Goal: Task Accomplishment & Management: Use online tool/utility

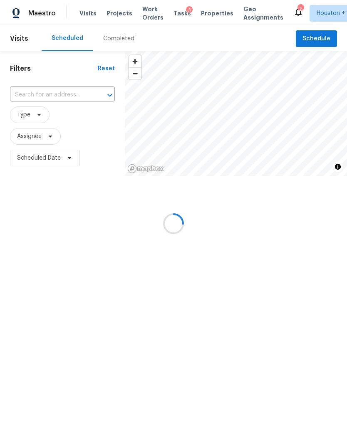
click at [45, 95] on div at bounding box center [173, 223] width 347 height 447
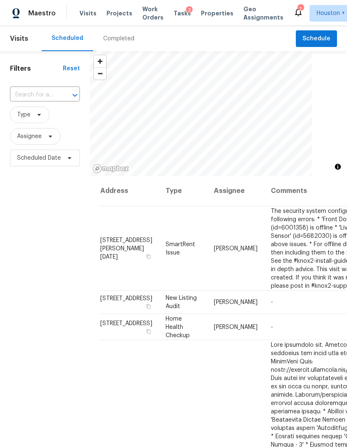
click at [38, 92] on input "text" at bounding box center [33, 95] width 47 height 13
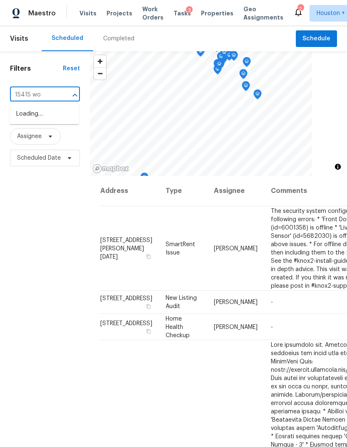
type input "15415 woo"
click at [45, 114] on li "15415 Woodhorn Dr, Houston, TX 77062" at bounding box center [44, 114] width 69 height 14
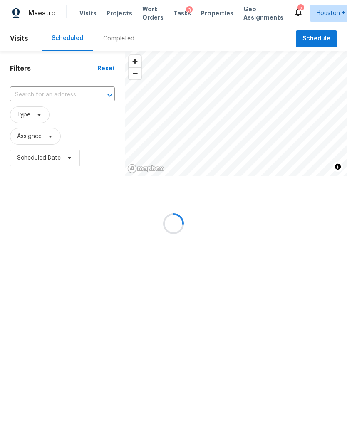
type input "15415 Woodhorn Dr, Houston, TX 77062"
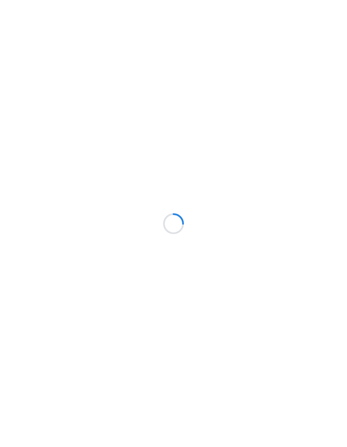
click at [28, 94] on div at bounding box center [173, 223] width 347 height 447
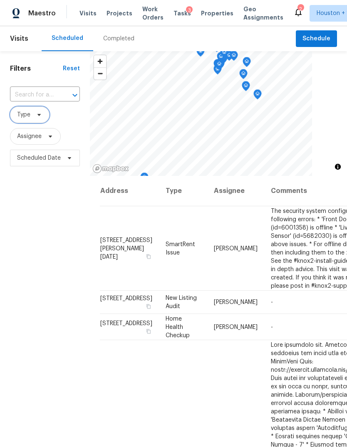
click at [32, 119] on span "Type" at bounding box center [30, 114] width 40 height 17
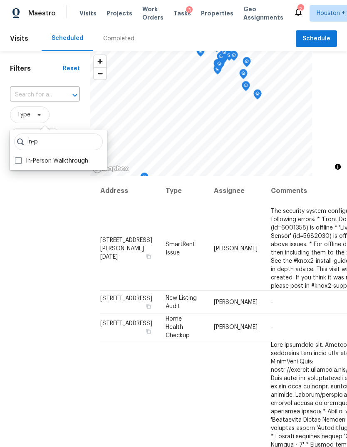
type input "In-p"
click at [23, 164] on label "In-Person Walkthrough" at bounding box center [51, 161] width 73 height 8
click at [20, 162] on input "In-Person Walkthrough" at bounding box center [17, 159] width 5 height 5
checkbox input "true"
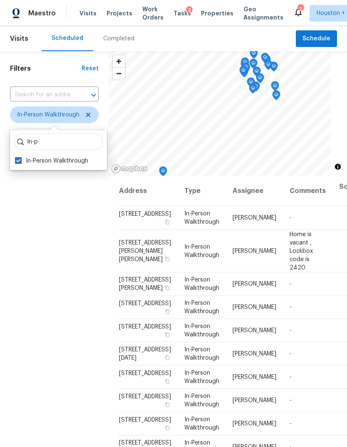
click at [46, 229] on div "Filters Reset ​ In-Person Walkthrough Assignee Scheduled Date" at bounding box center [54, 292] width 109 height 482
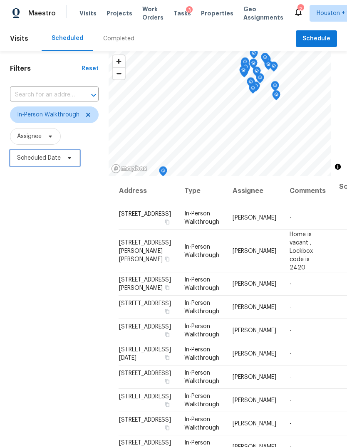
click at [30, 151] on span "Scheduled Date" at bounding box center [45, 158] width 70 height 17
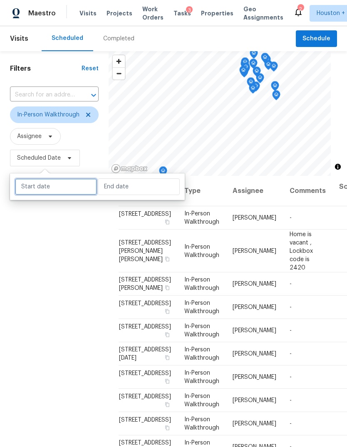
click at [35, 179] on input "text" at bounding box center [56, 186] width 82 height 17
select select "8"
select select "2025"
select select "9"
select select "2025"
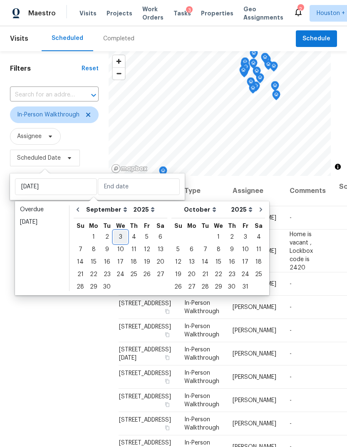
click at [117, 235] on div "3" at bounding box center [121, 237] width 14 height 12
type input "Wed, Sep 03"
click at [114, 237] on div "3" at bounding box center [121, 237] width 14 height 12
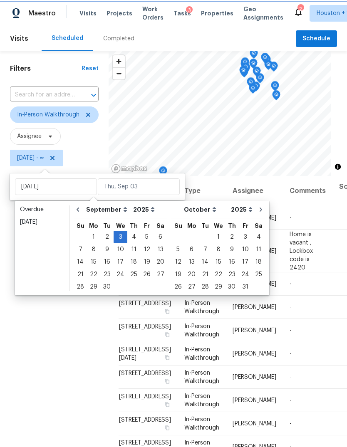
type input "Wed, Sep 03"
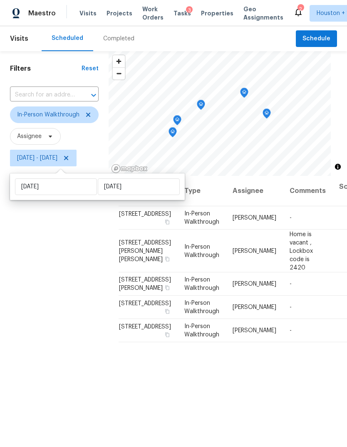
click at [19, 326] on div "Filters Reset ​ In-Person Walkthrough Assignee Wed, Sep 03 - Wed, Sep 03" at bounding box center [54, 292] width 109 height 482
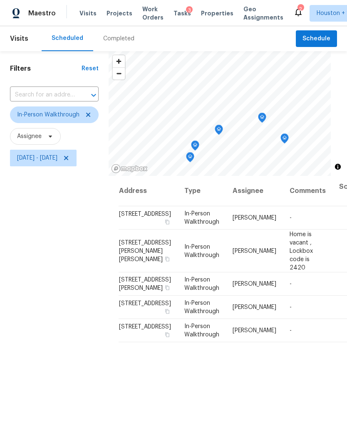
click at [223, 132] on icon "Map marker" at bounding box center [218, 130] width 7 height 10
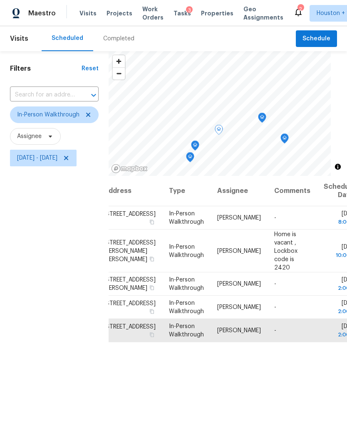
scroll to position [0, 15]
click at [59, 301] on div "Filters Reset ​ In-Person Walkthrough Assignee Wed, Sep 03 - Wed, Sep 03" at bounding box center [54, 292] width 109 height 482
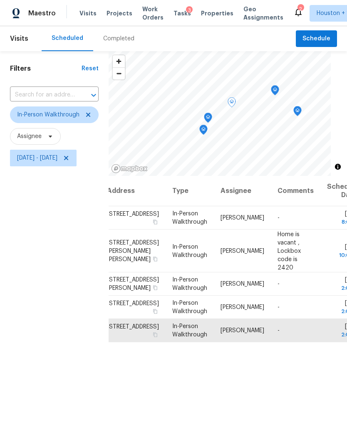
scroll to position [0, 12]
click at [267, 90] on icon "Map marker" at bounding box center [263, 89] width 7 height 10
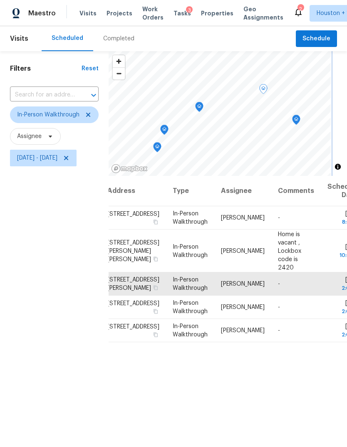
click at [203, 106] on icon "Map marker" at bounding box center [198, 107] width 7 height 10
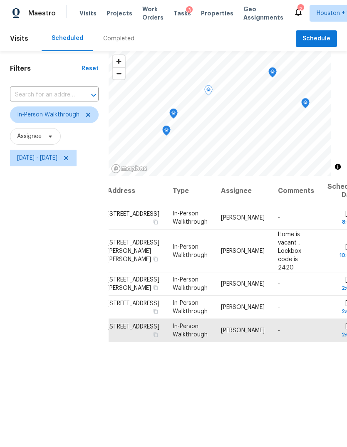
click at [45, 290] on div "Filters Reset ​ In-Person Walkthrough Assignee Wed, Sep 03 - Wed, Sep 03" at bounding box center [54, 292] width 109 height 482
click at [309, 101] on icon "Map marker" at bounding box center [305, 104] width 7 height 10
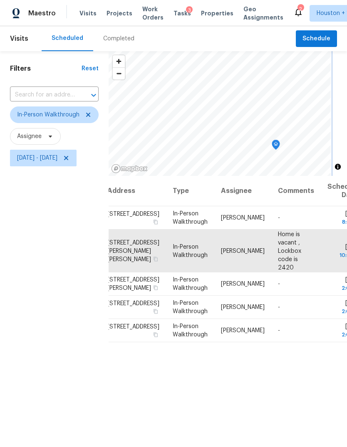
click at [279, 144] on icon "Map marker" at bounding box center [275, 145] width 7 height 10
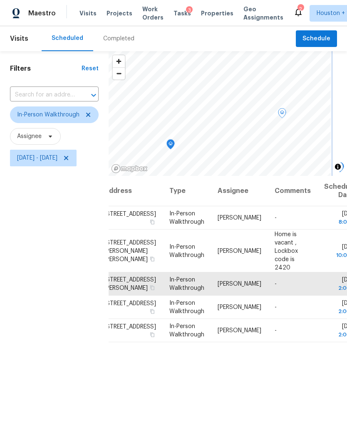
scroll to position [0, 15]
click at [174, 144] on icon "Map marker" at bounding box center [170, 145] width 7 height 10
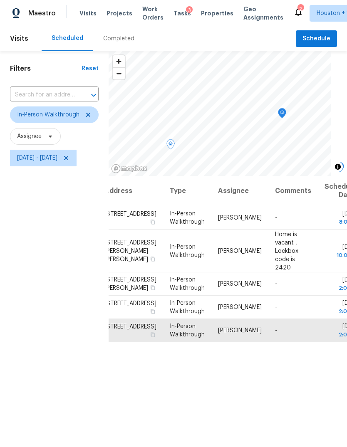
click at [0, 0] on icon at bounding box center [0, 0] width 0 height 0
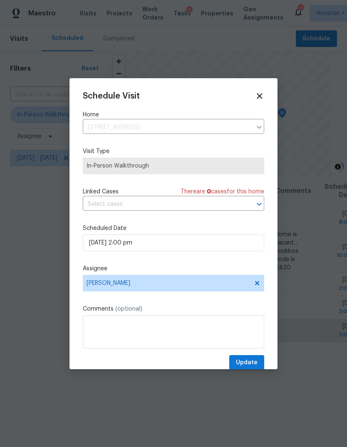
click at [105, 269] on label "Assignee" at bounding box center [173, 269] width 181 height 8
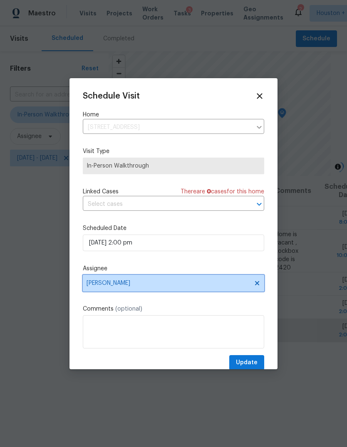
click at [103, 285] on span "[PERSON_NAME]" at bounding box center [168, 283] width 163 height 7
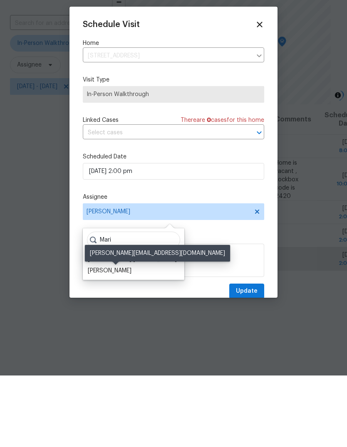
type input "Mari"
click at [99, 338] on div "[PERSON_NAME]" at bounding box center [110, 342] width 44 height 8
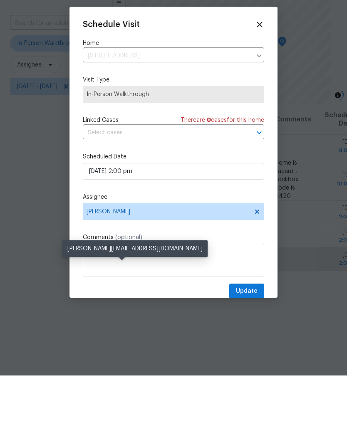
scroll to position [31, 0]
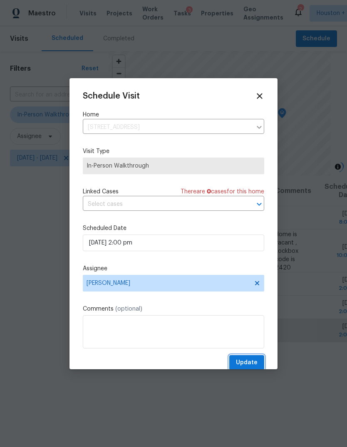
click at [251, 366] on span "Update" at bounding box center [247, 363] width 22 height 10
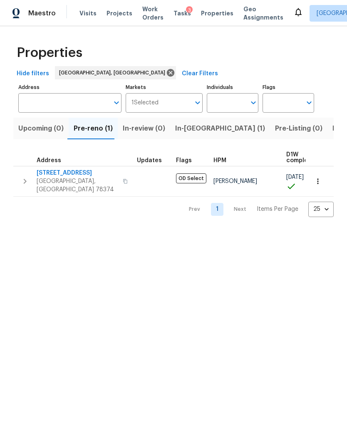
click at [190, 130] on span "In-reno (1)" at bounding box center [220, 129] width 90 height 12
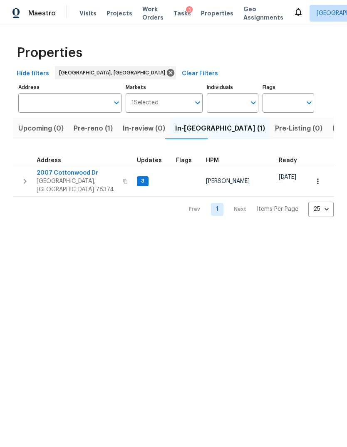
click at [47, 171] on span "2007 Cottonwood Dr" at bounding box center [77, 173] width 81 height 8
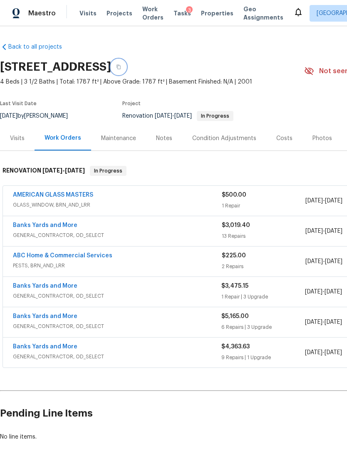
click at [126, 67] on button "button" at bounding box center [118, 66] width 15 height 15
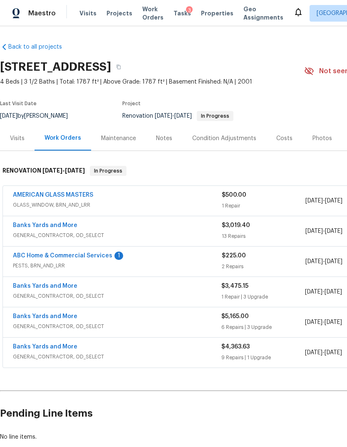
click at [42, 20] on div "Maestro" at bounding box center [28, 13] width 56 height 17
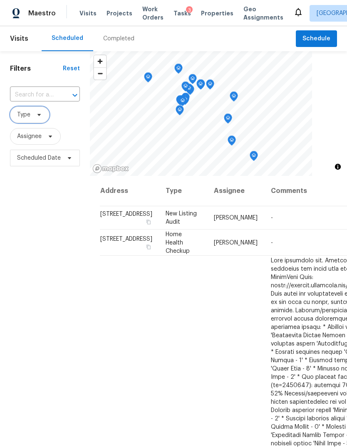
click at [23, 115] on span "Type" at bounding box center [23, 115] width 13 height 8
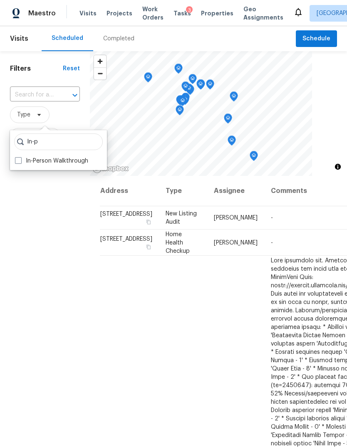
type input "In-p"
click at [24, 159] on label "In-Person Walkthrough" at bounding box center [51, 161] width 73 height 8
click at [20, 159] on input "In-Person Walkthrough" at bounding box center [17, 159] width 5 height 5
checkbox input "true"
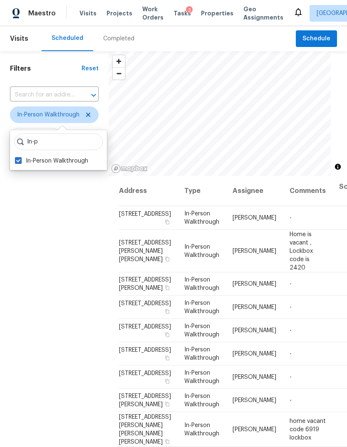
click at [53, 265] on div "Filters Reset ​ In-Person Walkthrough Assignee Scheduled Date" at bounding box center [54, 292] width 109 height 482
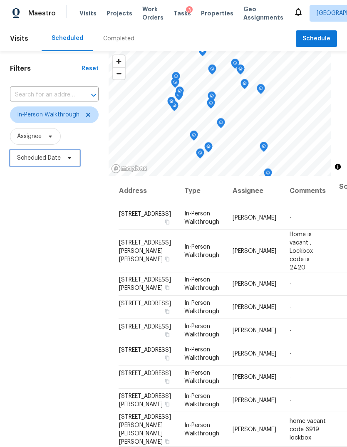
click at [30, 156] on span "Scheduled Date" at bounding box center [39, 158] width 44 height 8
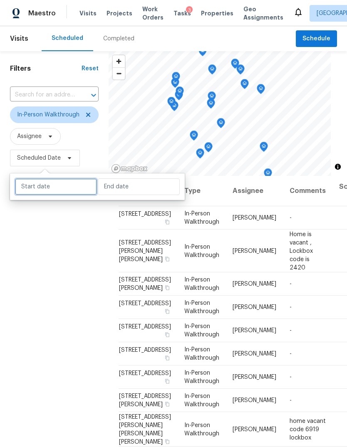
click at [39, 185] on input "text" at bounding box center [56, 186] width 82 height 17
select select "8"
select select "2025"
select select "9"
select select "2025"
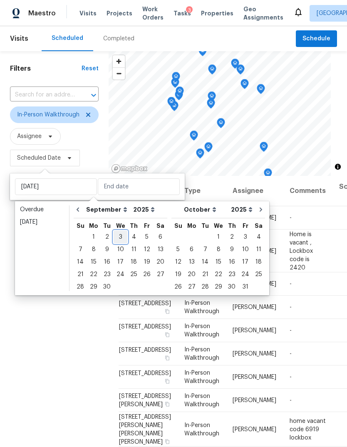
click at [119, 239] on div "3" at bounding box center [121, 237] width 14 height 12
type input "Wed, Sep 03"
click at [122, 239] on div "3" at bounding box center [121, 237] width 14 height 12
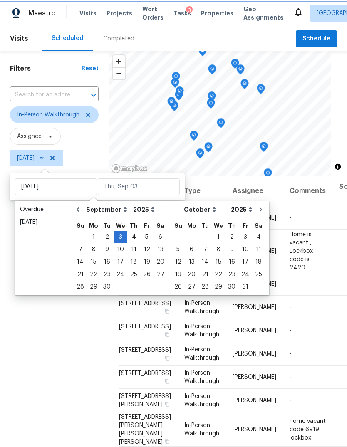
type input "Wed, Sep 03"
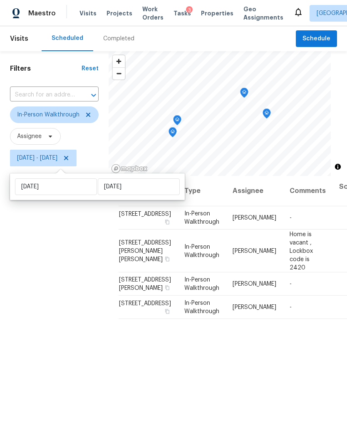
click at [36, 304] on div "Filters Reset ​ In-Person Walkthrough Assignee Wed, Sep 03 - Wed, Sep 03" at bounding box center [54, 292] width 109 height 482
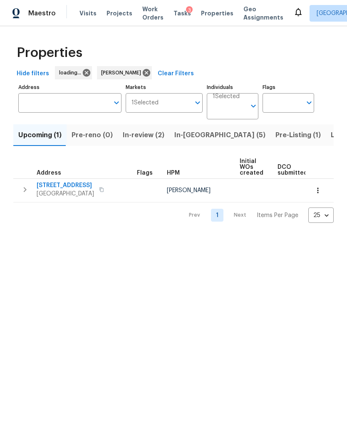
click at [193, 136] on span "In-[GEOGRAPHIC_DATA] (5)" at bounding box center [219, 135] width 91 height 12
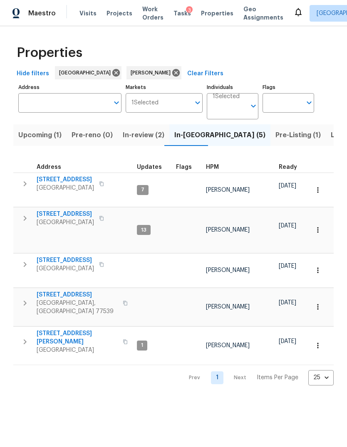
click at [275, 134] on span "Pre-Listing (1)" at bounding box center [297, 135] width 45 height 12
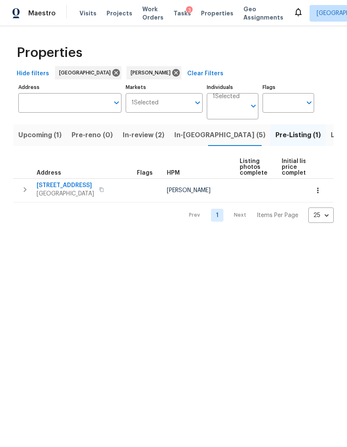
click at [59, 190] on span "Houston, TX 77044" at bounding box center [65, 194] width 57 height 8
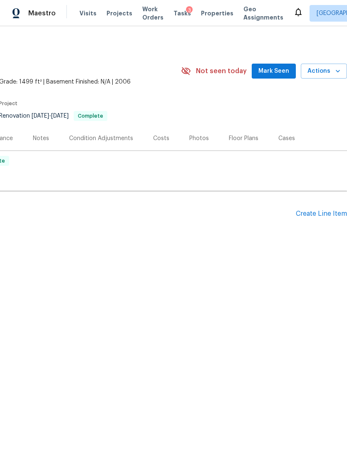
click at [327, 70] on span "Actions" at bounding box center [323, 71] width 33 height 10
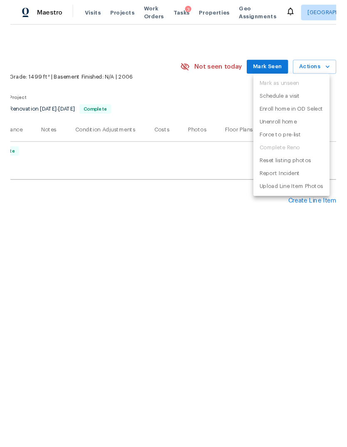
scroll to position [0, 123]
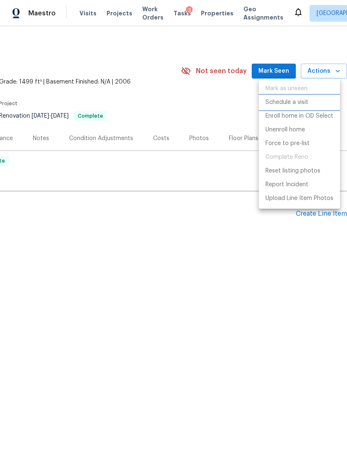
click at [298, 99] on p "Schedule a visit" at bounding box center [286, 102] width 43 height 9
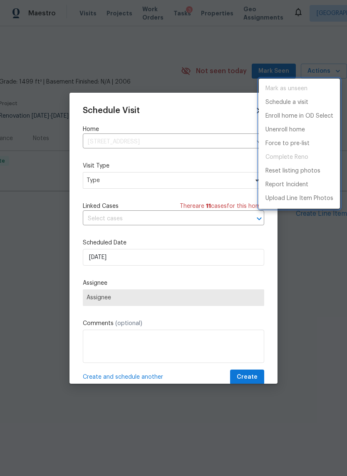
click at [201, 220] on div at bounding box center [173, 238] width 347 height 476
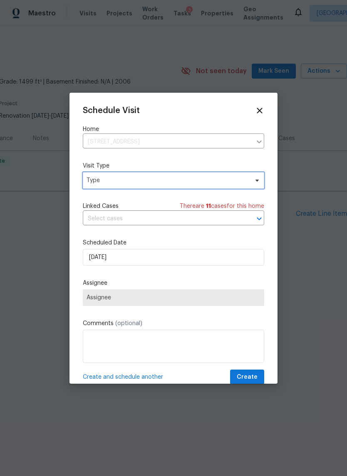
click at [229, 185] on span "Type" at bounding box center [168, 180] width 162 height 8
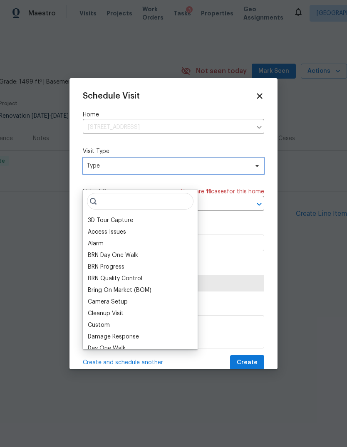
click at [233, 174] on span "Type" at bounding box center [173, 166] width 181 height 17
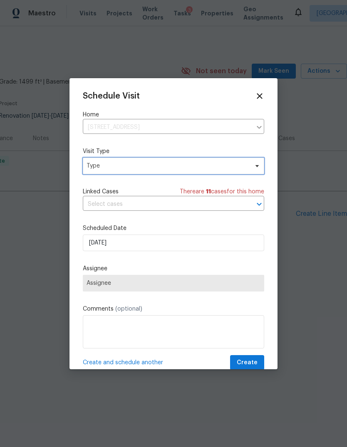
click at [242, 170] on span "Type" at bounding box center [168, 166] width 162 height 8
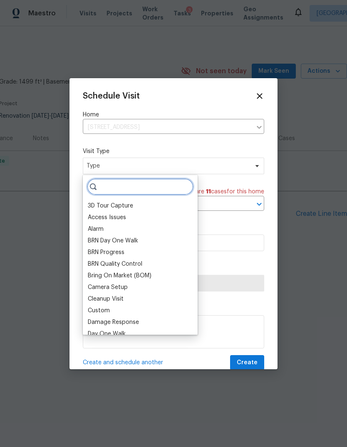
click at [161, 194] on input "search" at bounding box center [140, 186] width 106 height 17
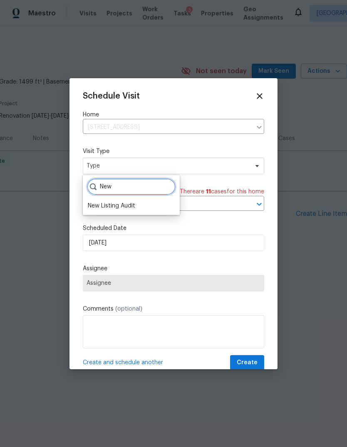
type input "New"
click at [108, 207] on div "New Listing Audit" at bounding box center [111, 206] width 47 height 8
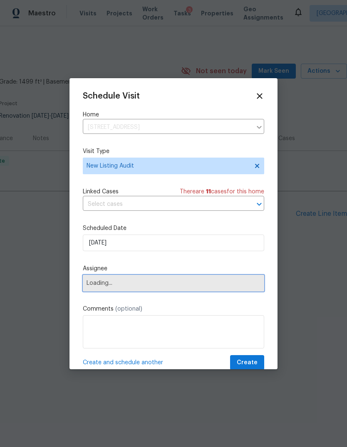
click at [101, 289] on span "Loading..." at bounding box center [173, 283] width 181 height 17
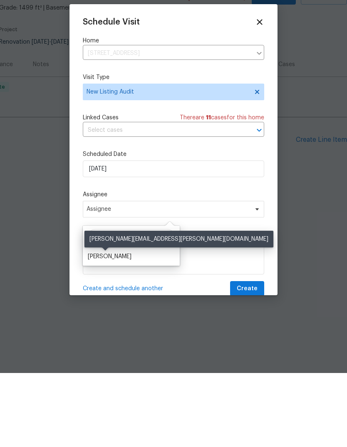
type input "[PERSON_NAME]"
click at [101, 326] on div "[PERSON_NAME]" at bounding box center [110, 330] width 44 height 8
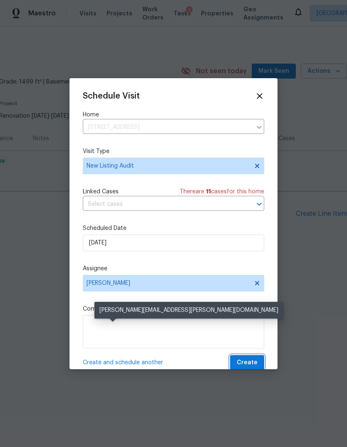
click at [254, 362] on span "Create" at bounding box center [247, 363] width 21 height 10
